Goal: Information Seeking & Learning: Learn about a topic

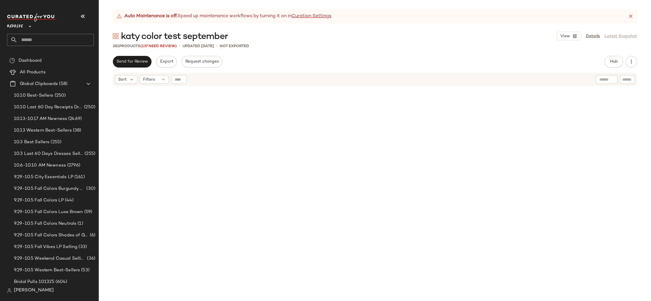
click at [591, 171] on div "SET SET" at bounding box center [375, 201] width 553 height 229
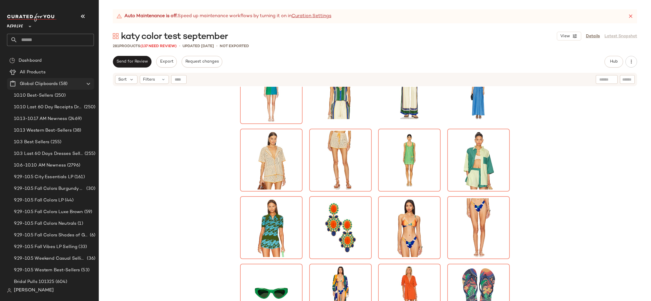
click at [34, 79] on Clipboards "Global Clipboards (58)" at bounding box center [50, 84] width 87 height 12
click at [632, 14] on icon at bounding box center [631, 16] width 6 height 6
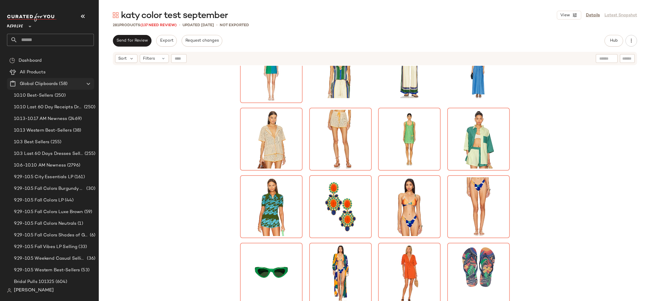
click at [29, 88] on Clipboards "Global Clipboards (58)" at bounding box center [50, 84] width 87 height 12
click at [49, 73] on div "All Products" at bounding box center [55, 72] width 74 height 7
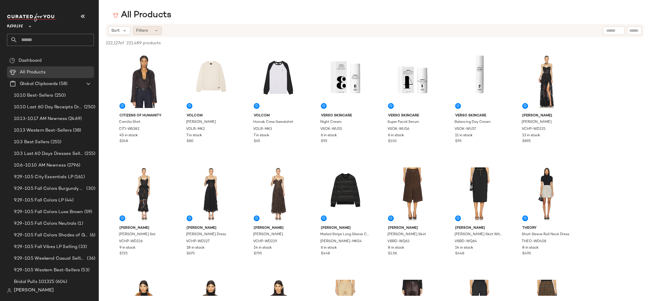
click at [157, 31] on icon at bounding box center [156, 30] width 5 height 5
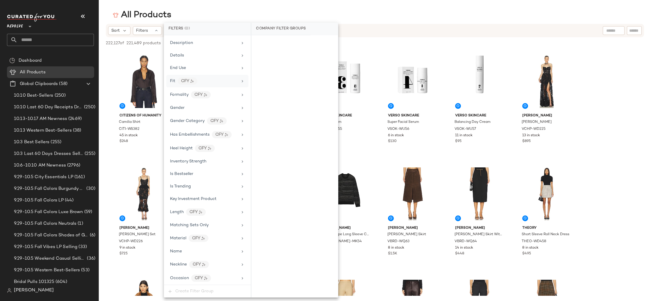
scroll to position [239, 0]
click at [193, 196] on div "Matching Sets Only" at bounding box center [207, 199] width 82 height 11
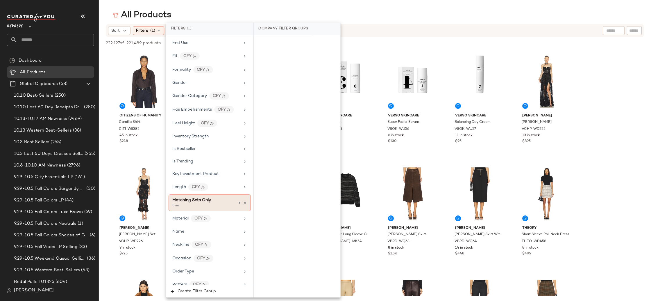
scroll to position [240, 0]
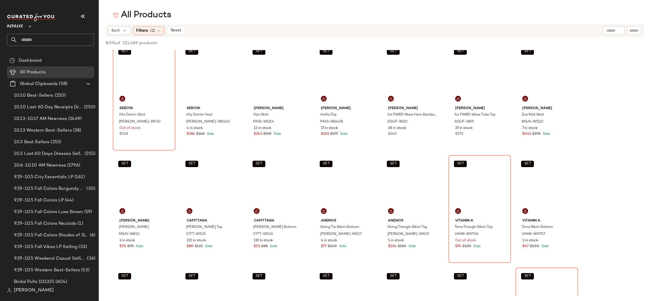
scroll to position [7089, 0]
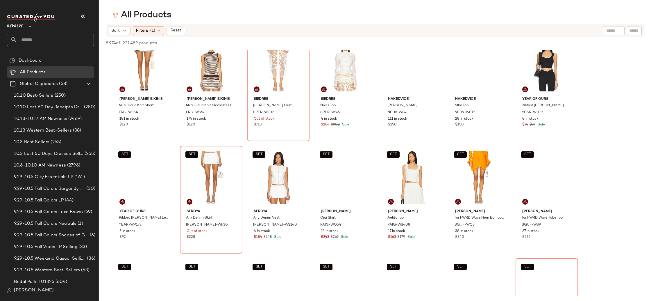
drag, startPoint x: 617, startPoint y: 230, endPoint x: 609, endPoint y: 231, distance: 8.5
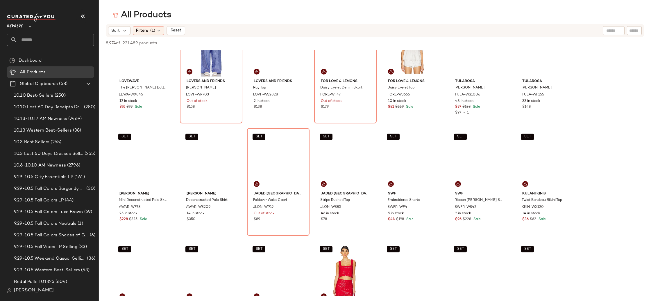
scroll to position [7443, 0]
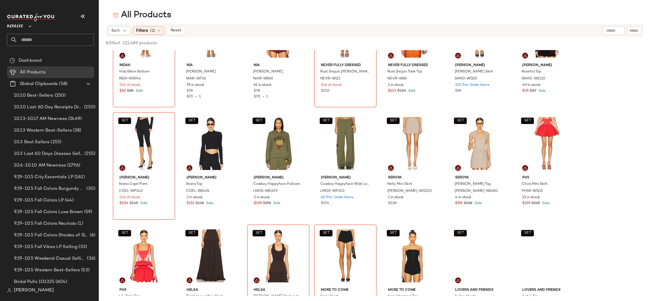
scroll to position [8919, 0]
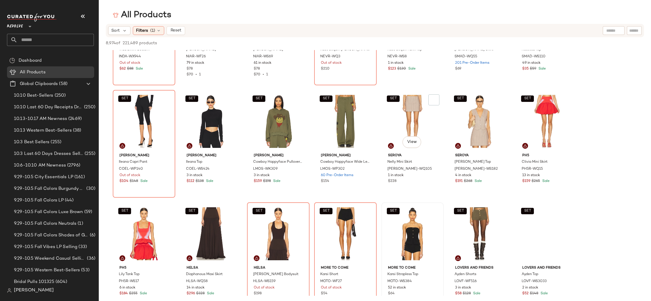
scroll to position [9081, 0]
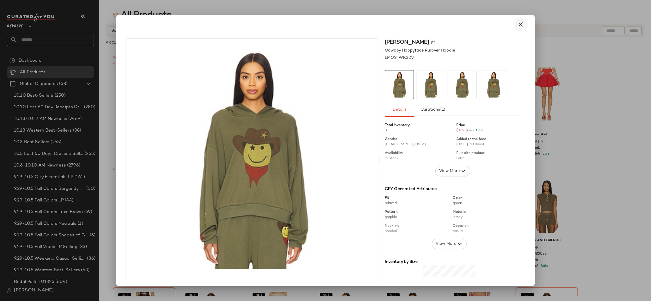
click at [514, 24] on button "button" at bounding box center [521, 24] width 14 height 14
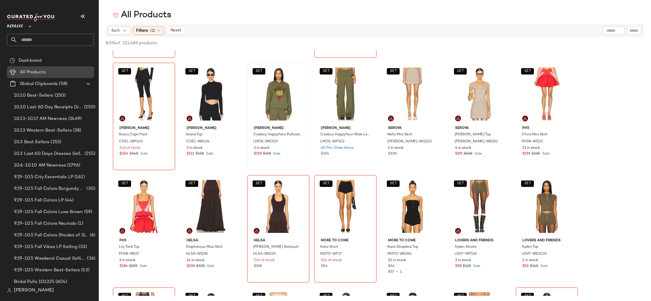
click at [44, 72] on span "All Products" at bounding box center [33, 72] width 26 height 7
click at [610, 33] on input "text" at bounding box center [588, 31] width 51 height 6
type input "**********"
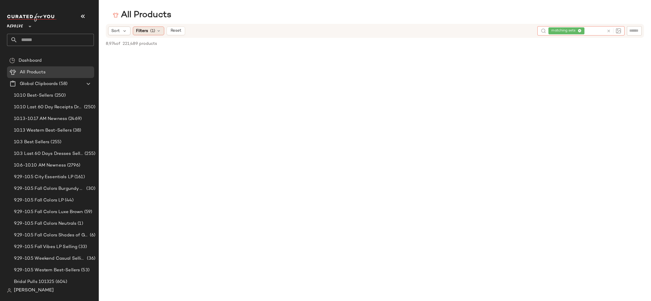
click at [160, 30] on icon at bounding box center [158, 31] width 5 height 5
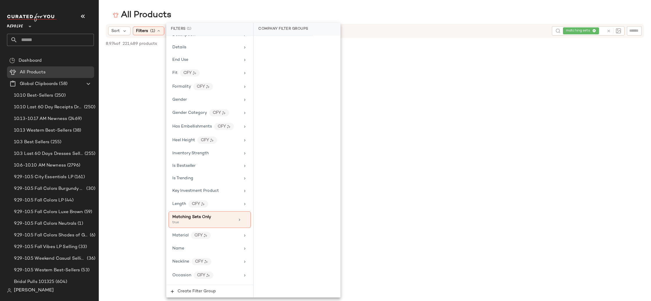
scroll to position [263, 0]
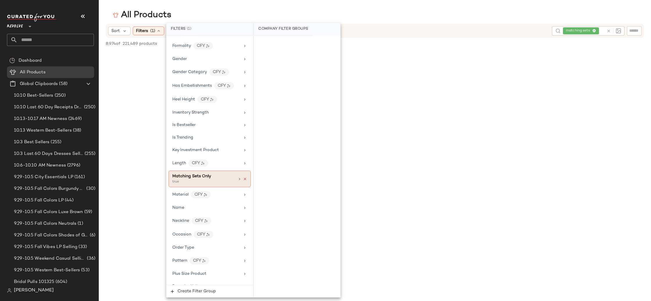
click at [244, 179] on icon at bounding box center [245, 179] width 4 height 4
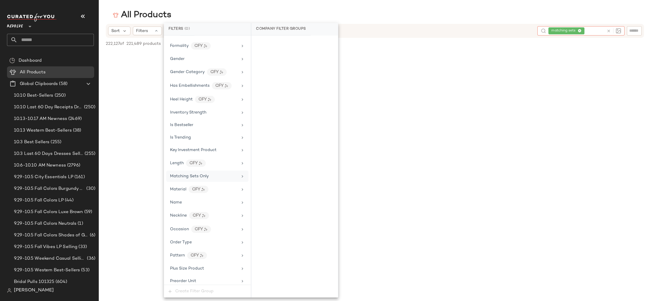
click at [606, 33] on div at bounding box center [613, 30] width 17 height 9
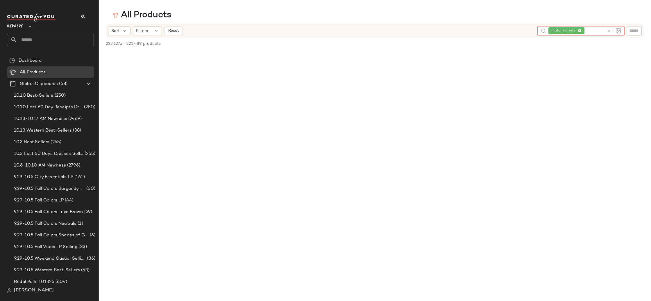
click at [581, 30] on icon at bounding box center [580, 31] width 4 height 4
type input "**********"
click at [592, 31] on input "text" at bounding box center [588, 31] width 51 height 6
click at [573, 21] on div "All Products" at bounding box center [375, 15] width 553 height 12
click at [78, 110] on span "10.10 Last 60 Day Receipts Dresses Selling" at bounding box center [48, 107] width 69 height 7
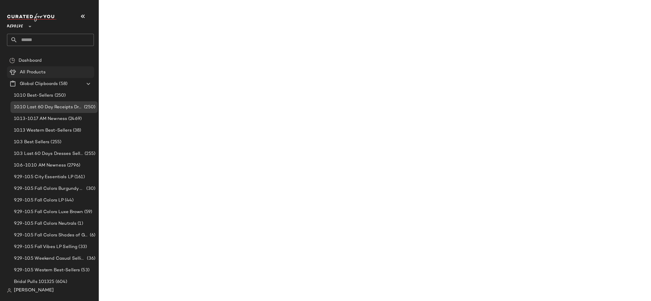
click at [71, 74] on div "All Products" at bounding box center [55, 72] width 74 height 7
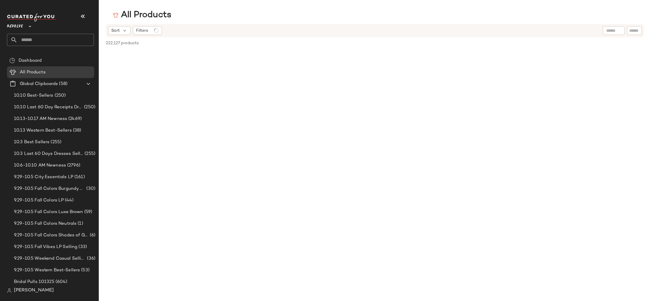
click at [618, 31] on div at bounding box center [614, 30] width 22 height 9
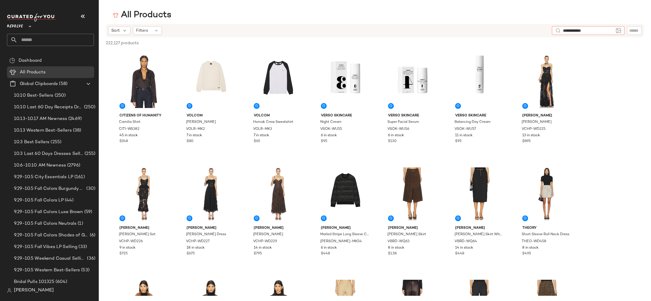
type input "**********"
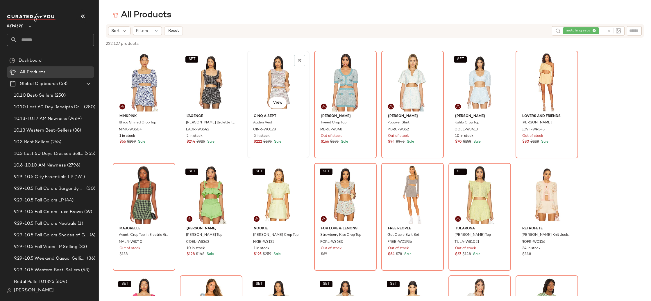
click at [275, 79] on div "View" at bounding box center [278, 82] width 58 height 59
click at [281, 104] on body "Revolve ** Dashboard All Products Global Clipboards (58) 10.10 Best-Sellers (25…" at bounding box center [325, 150] width 651 height 301
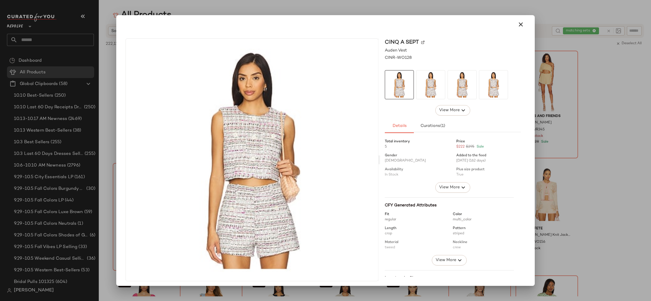
drag, startPoint x: 517, startPoint y: 23, endPoint x: 524, endPoint y: 23, distance: 6.7
click at [518, 23] on icon "button" at bounding box center [521, 24] width 7 height 7
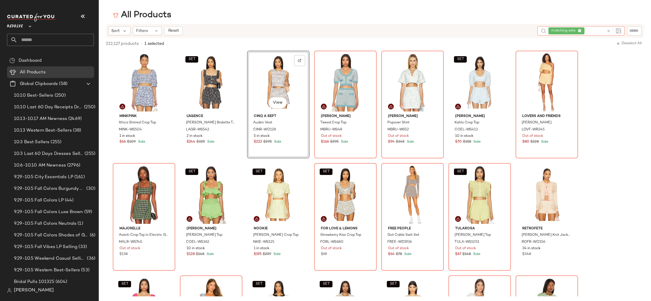
click at [594, 30] on div "matching sets" at bounding box center [577, 30] width 56 height 9
click at [580, 29] on div "matching sets" at bounding box center [567, 30] width 30 height 5
click at [580, 30] on icon at bounding box center [580, 31] width 4 height 4
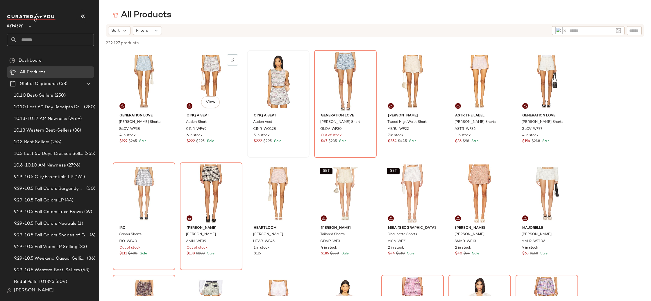
drag, startPoint x: 209, startPoint y: 68, endPoint x: 271, endPoint y: 73, distance: 62.7
click at [209, 68] on div "View" at bounding box center [211, 81] width 58 height 59
click at [566, 31] on icon at bounding box center [565, 31] width 4 height 4
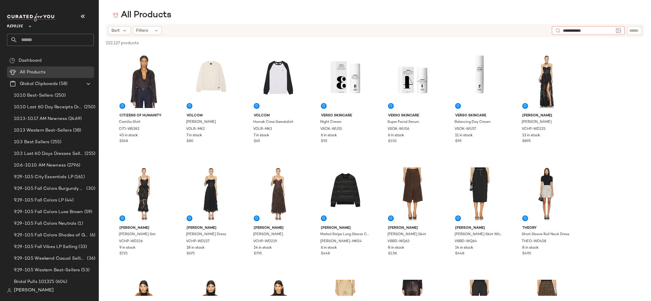
type input "**********"
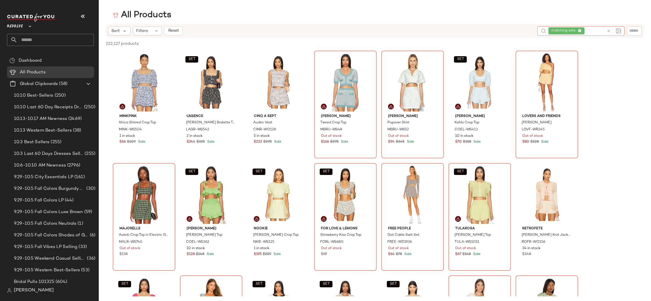
drag, startPoint x: 573, startPoint y: 31, endPoint x: 551, endPoint y: 31, distance: 21.8
click at [552, 31] on span "matching sets" at bounding box center [565, 30] width 26 height 5
drag, startPoint x: 592, startPoint y: 30, endPoint x: 624, endPoint y: 26, distance: 32.3
click at [520, 30] on div "Sort Filters Reset matching sets" at bounding box center [375, 31] width 539 height 14
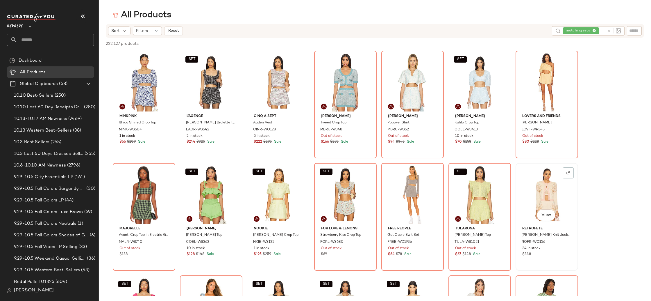
click at [538, 204] on div "View" at bounding box center [547, 194] width 58 height 59
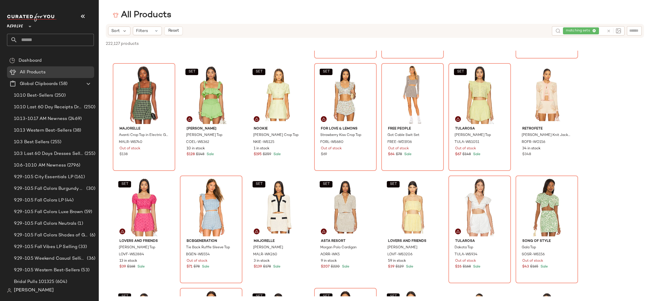
scroll to position [84, 0]
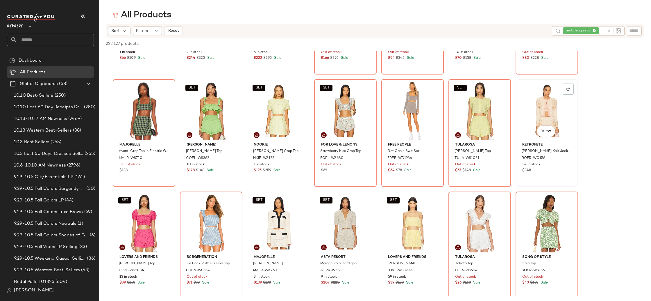
click at [548, 112] on div "View" at bounding box center [547, 110] width 58 height 59
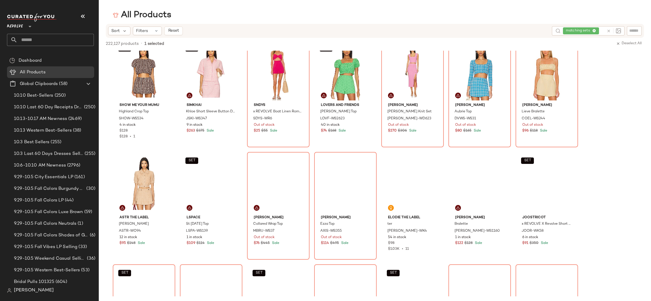
scroll to position [727, 0]
